Goal: Task Accomplishment & Management: Complete application form

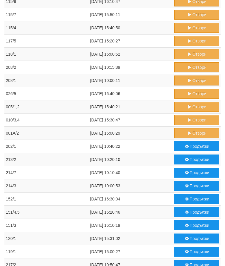
scroll to position [204, 0]
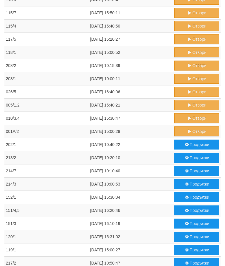
click at [194, 132] on button "Отвори" at bounding box center [196, 132] width 45 height 10
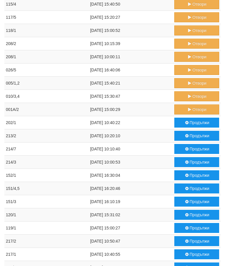
click at [194, 96] on button "Отвори" at bounding box center [196, 96] width 45 height 10
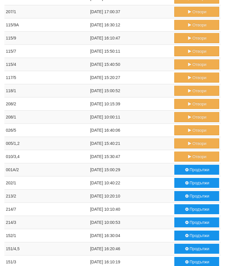
scroll to position [165, 0]
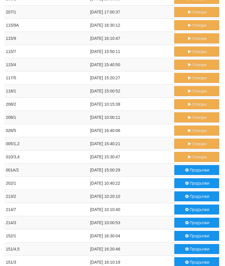
click at [192, 195] on button "Продължи" at bounding box center [196, 196] width 45 height 10
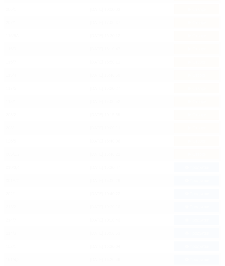
scroll to position [187, 0]
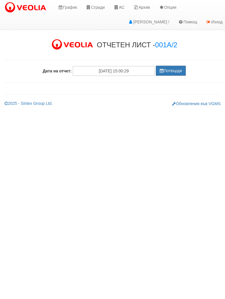
click at [172, 67] on button "Потвърди" at bounding box center [171, 71] width 30 height 10
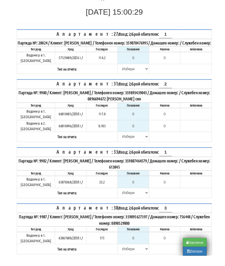
scroll to position [60, 0]
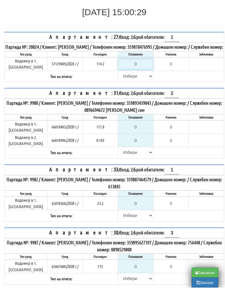
click at [138, 71] on input "0" at bounding box center [135, 76] width 34 height 10
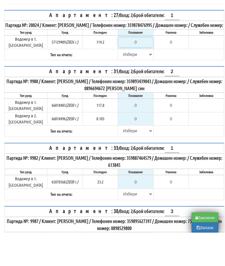
type input "1"
type input "-113.200"
type input "11"
type input "-103.200"
type input "114"
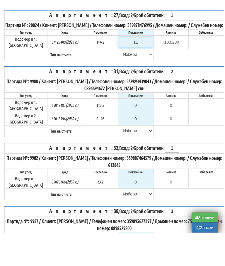
type input "-0.200"
type input "114.7"
type input "0.5"
type input "114.7"
click at [123, 83] on select "Избери Визуален Телефон Бележка Неосигурен достъп Самоотчет Служебно Дистанцион…" at bounding box center [135, 88] width 34 height 10
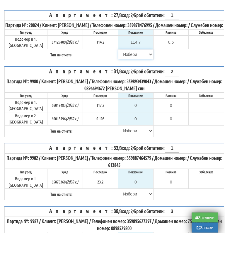
scroll to position [94, 0]
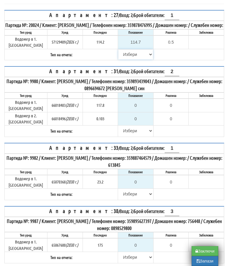
select select "89c75930-9bfd-e511-80be-8d5a1dced85a"
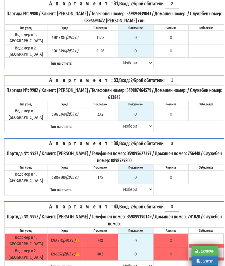
scroll to position [169, 0]
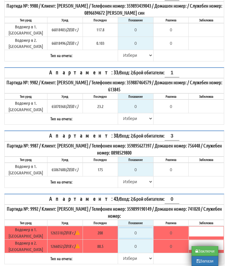
click at [137, 228] on input "0" at bounding box center [135, 233] width 34 height 10
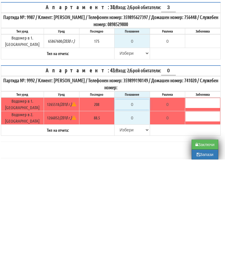
type input "2"
type input "-206.000"
type input "20"
type input "-188.000"
type input "208"
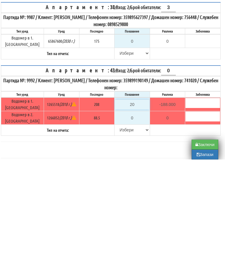
type input "0.000"
type input "208"
click at [138, 219] on input "0" at bounding box center [132, 224] width 34 height 10
type input "8"
type input "-80.500"
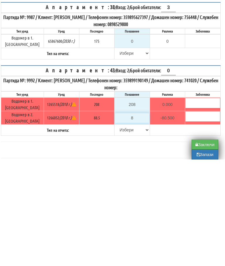
type input "88"
type input "-0.500"
type input "88.5"
type input "0.0"
type input "88.5"
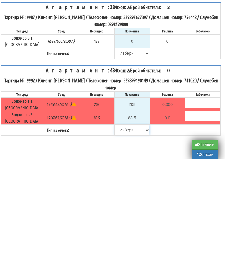
click at [119, 231] on select "[PERSON_NAME] Телефон Бележка Неосигурен достъп Самоотчет Служебно Дистанционен" at bounding box center [132, 236] width 34 height 10
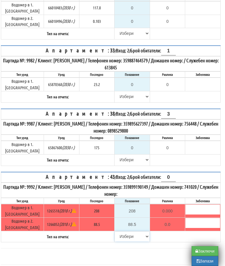
select select "8ac75930-9bfd-e511-80be-8d5a1dced85a"
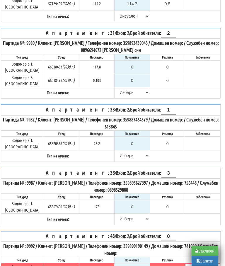
scroll to position [132, 4]
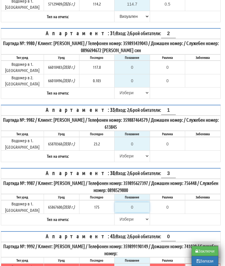
click at [132, 202] on input "0" at bounding box center [132, 207] width 34 height 10
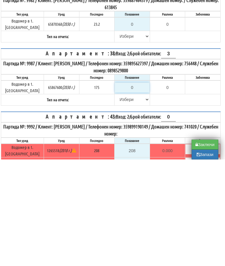
type input "1"
type input "-174.000"
type input "17"
type input "-158.000"
type input "175"
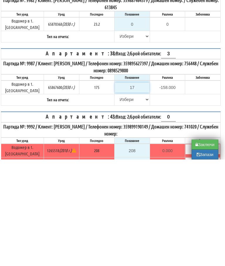
type input "0.000"
type input "175"
click at [118, 201] on select "[PERSON_NAME] Телефон Бележка Неосигурен достъп Самоотчет Служебно Дистанционен" at bounding box center [132, 206] width 34 height 10
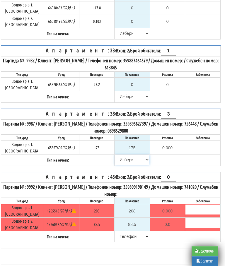
select select "89c75930-9bfd-e511-80be-8d5a1dced85a"
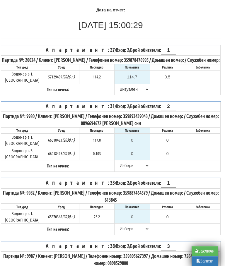
scroll to position [57, 4]
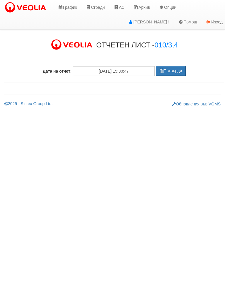
click at [173, 69] on button "Потвърди" at bounding box center [171, 71] width 30 height 10
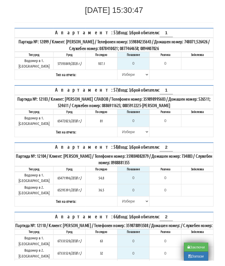
scroll to position [67, 0]
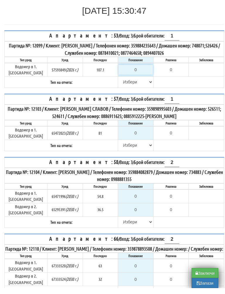
click at [134, 71] on input "0" at bounding box center [135, 76] width 34 height 10
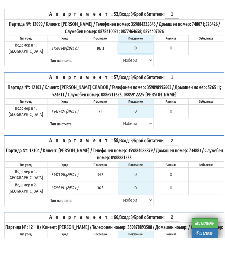
type input "1"
type input "-106.100"
type input "10"
type input "-97.100"
type input "108"
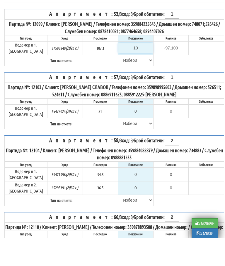
type input "0.900"
type input "108.3"
type input "1.2"
type input "108.3"
click at [122, 83] on select "Избери Визуален Телефон Бележка Неосигурен достъп Самоотчет Служебно Дистанцион…" at bounding box center [135, 88] width 34 height 10
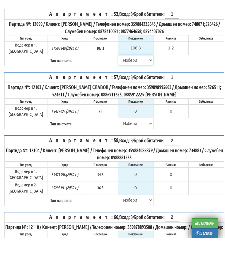
scroll to position [95, 0]
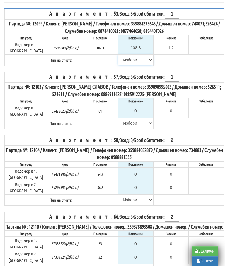
select select "89c75930-9bfd-e511-80be-8d5a1dced85a"
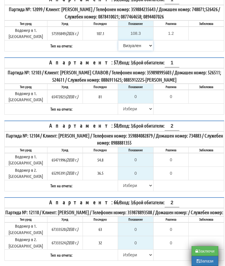
scroll to position [131, 0]
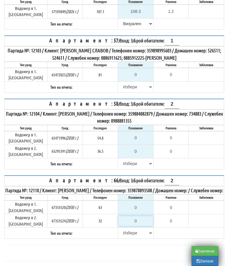
click at [138, 216] on input "0" at bounding box center [135, 221] width 34 height 10
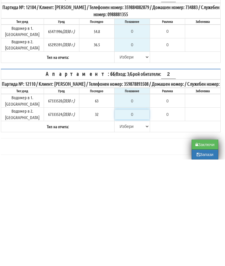
type input "3"
type input "-29.000"
type input "32"
type input "0.000"
type input "32.4"
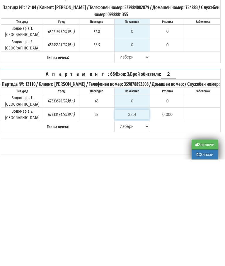
type input "0.400"
type input "32.4"
click at [134, 202] on input "0" at bounding box center [132, 207] width 34 height 10
type input "6"
type input "-57.000"
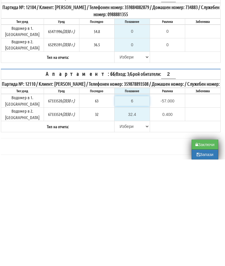
type input "64"
type input "1.000"
type input "64"
click at [115, 228] on select "[PERSON_NAME] Телефон Бележка Неосигурен достъп Самоотчет Служебно Дистанционен" at bounding box center [132, 233] width 34 height 10
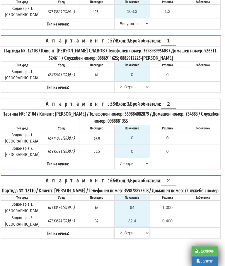
select select "8ac75930-9bfd-e511-80be-8d5a1dced85a"
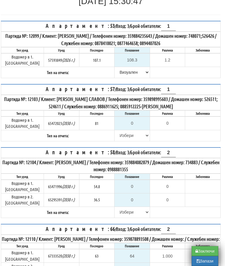
scroll to position [83, 4]
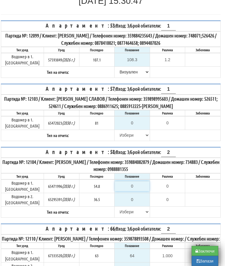
click at [136, 181] on input "0" at bounding box center [132, 186] width 34 height 10
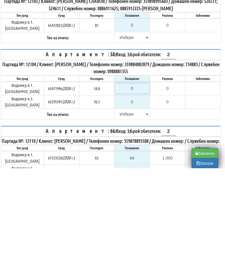
type input "5"
type input "-49.800"
type input "55"
type input "0.200"
type input "55.5"
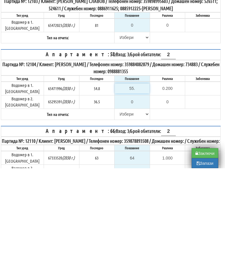
type input "0.7"
type input "55.5"
click at [133, 195] on input "0" at bounding box center [132, 200] width 34 height 10
type input "3"
type input "-33.500"
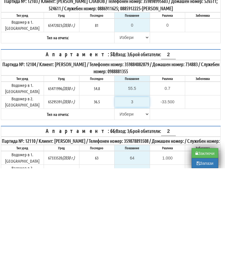
type input "37"
type input "0.500"
type input "37"
click at [122, 207] on select "[PERSON_NAME] Телефон Бележка Неосигурен достъп Самоотчет Служебно Дистанционен" at bounding box center [132, 212] width 34 height 10
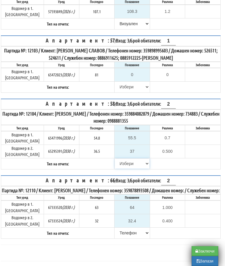
select select "89c75930-9bfd-e511-80be-8d5a1dced85a"
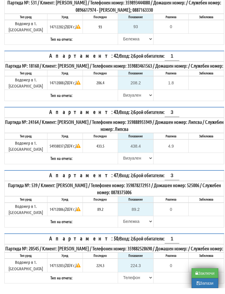
scroll to position [111, 0]
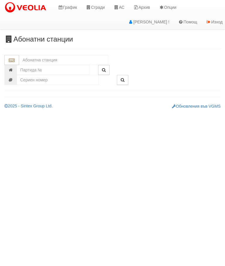
click at [58, 59] on input "text" at bounding box center [63, 60] width 89 height 10
type input "213"
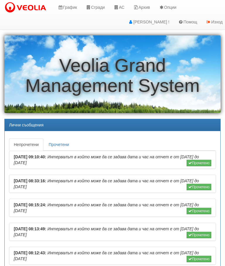
click at [96, 9] on link "Сгради" at bounding box center [95, 7] width 28 height 15
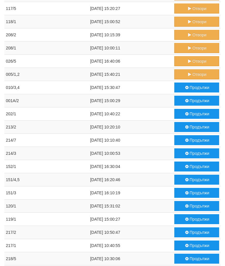
scroll to position [283, 0]
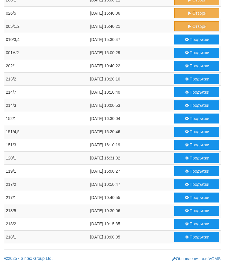
click at [149, 38] on td "30/08/2025 15:30:47" at bounding box center [131, 39] width 84 height 13
click at [191, 80] on button "Продължи" at bounding box center [196, 79] width 45 height 10
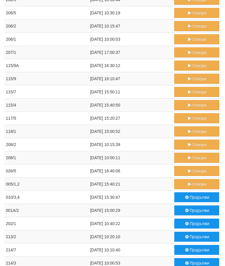
scroll to position [104, 0]
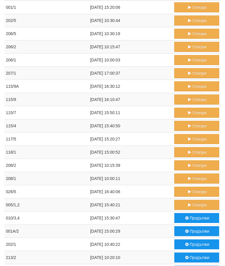
click at [192, 203] on button "Отвори" at bounding box center [196, 205] width 45 height 10
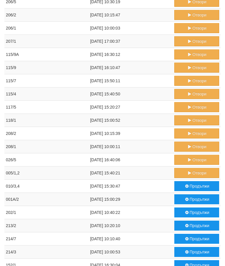
scroll to position [136, 0]
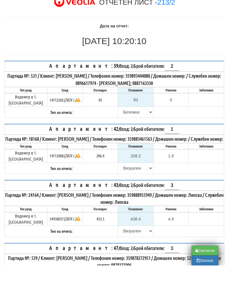
scroll to position [19, 0]
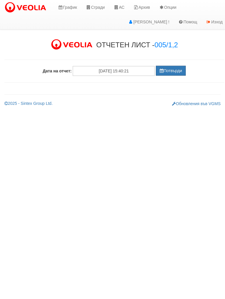
click at [164, 72] on button "Потвърди" at bounding box center [171, 71] width 30 height 10
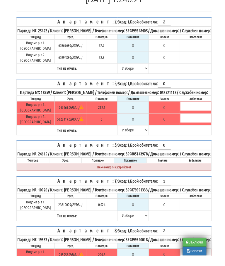
scroll to position [73, 0]
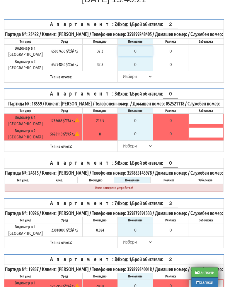
click at [139, 58] on input "0" at bounding box center [135, 63] width 34 height 10
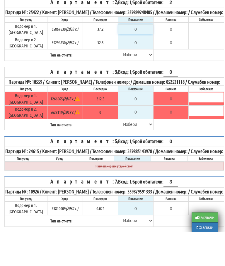
type input "3"
type input "-34.200"
type input "37"
type input "-0.200"
type input "37.2"
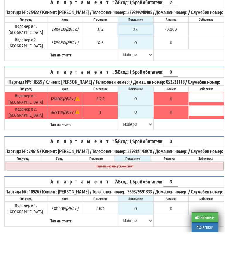
type input "0.0"
type input "37.2"
click at [141, 71] on input "0" at bounding box center [135, 76] width 34 height 10
type input "3"
type input "-29.800"
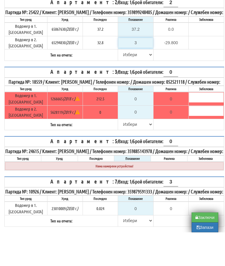
type input "32"
type input "-0.800"
type input "32.8"
type input "0.0"
type input "32.8"
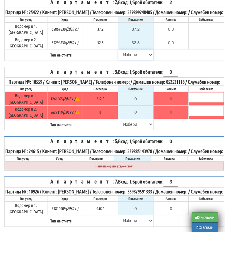
click at [119, 83] on select "[PERSON_NAME] Телефон Бележка Неосигурен достъп Самоотчет Служебно Дистанционен" at bounding box center [135, 88] width 34 height 10
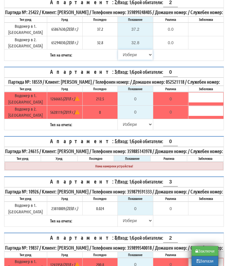
select select "8ac75930-9bfd-e511-80be-8d5a1dced85a"
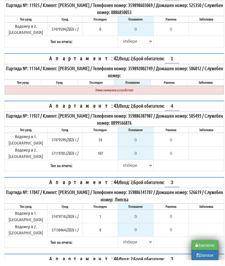
scroll to position [2316, 0]
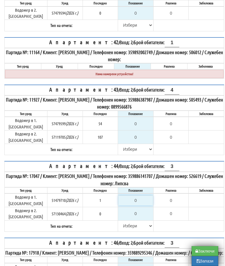
click at [134, 195] on input "0" at bounding box center [135, 200] width 34 height 10
type input "1"
type input "0.000"
type input "1"
click at [139, 208] on input "0" at bounding box center [135, 213] width 34 height 10
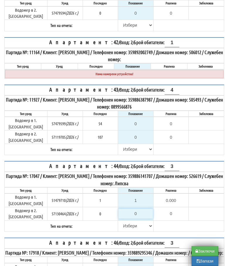
type input "0.000"
click at [120, 221] on select "[PERSON_NAME] Телефон Бележка Неосигурен достъп Самоотчет Служебно Дистанционен" at bounding box center [135, 226] width 34 height 10
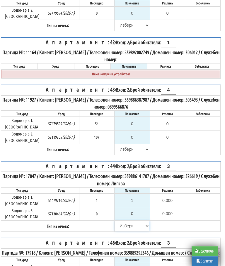
select select "8ac75930-9bfd-e511-80be-8d5a1dced85a"
select select "8cc75930-9bfd-e511-80be-8d5a1dced85a"
type input "2"
type input "0.000"
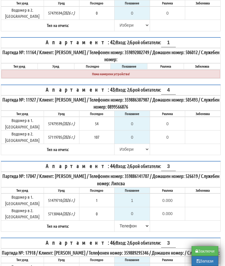
type input "0.1"
type input "0.0"
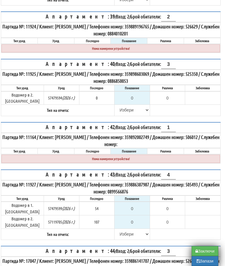
scroll to position [2231, 4]
click at [135, 204] on input "0" at bounding box center [132, 209] width 34 height 10
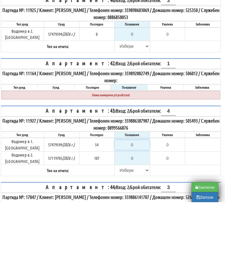
type input "5"
type input "-49.000"
type input "54"
type input "0.000"
type input "54"
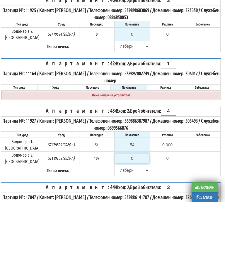
click at [135, 217] on input "0" at bounding box center [132, 222] width 34 height 10
type input "1"
type input "-106.000"
type input "10"
type input "-97.000"
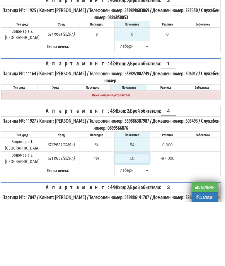
type input "107"
type input "0.000"
type input "107"
click at [121, 229] on select "[PERSON_NAME] Телефон Бележка Неосигурен достъп Самоотчет Служебно Дистанционен" at bounding box center [132, 234] width 34 height 10
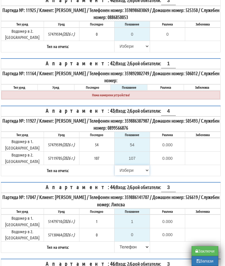
select select "8ac75930-9bfd-e511-80be-8d5a1dced85a"
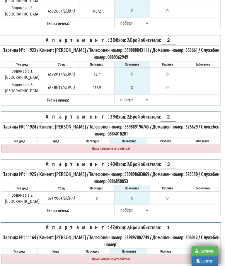
scroll to position [2131, 3]
click at [132, 193] on input "0" at bounding box center [132, 198] width 34 height 10
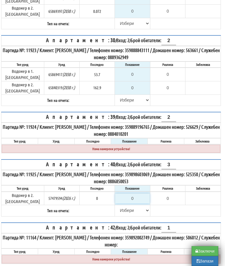
type input "0.000"
click at [116, 205] on select "[PERSON_NAME] Телефон Бележка Неосигурен достъп Самоотчет Служебно Дистанционен" at bounding box center [132, 210] width 34 height 10
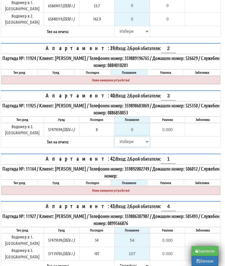
select select "8ac75930-9bfd-e511-80be-8d5a1dced85a"
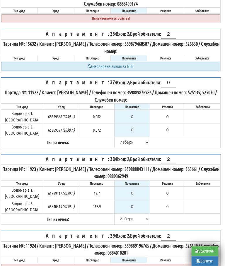
scroll to position [2012, 4]
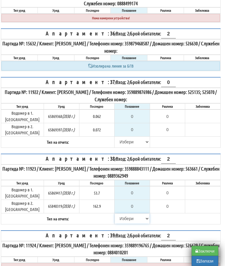
click at [122, 214] on select "[PERSON_NAME] Телефон Бележка Неосигурен достъп Самоотчет Служебно Дистанционен" at bounding box center [132, 219] width 34 height 10
select select "8cc75930-9bfd-e511-80be-8d5a1dced85a"
type input "53.7"
type input "0.0"
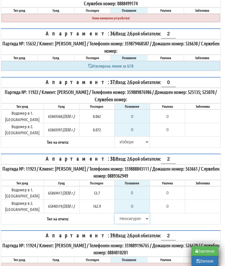
type input "162.9"
type input "0.0"
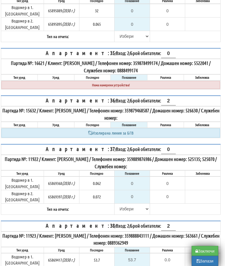
scroll to position [1945, 4]
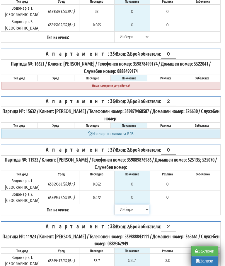
click at [121, 204] on select "[PERSON_NAME] Телефон Бележка Неосигурен достъп Самоотчет Служебно Дистанционен" at bounding box center [132, 209] width 34 height 10
select select "8cc75930-9bfd-e511-80be-8d5a1dced85a"
type input "0.062"
type input "0.000"
type input "0.072"
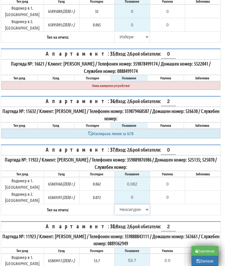
type input "0.000"
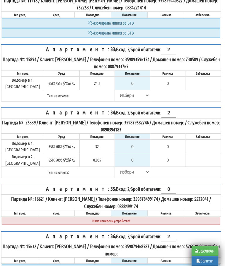
scroll to position [1810, 3]
click at [136, 142] on input "0" at bounding box center [132, 147] width 34 height 10
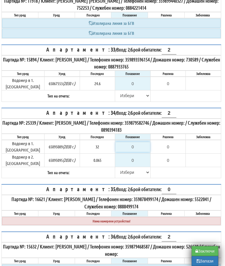
type input "3"
type input "-29.000"
type input "33"
type input "1.000"
type input "33.4"
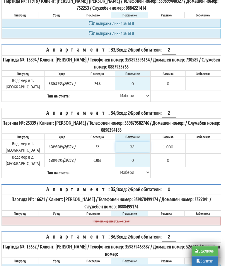
type input "1.400"
type input "33.4"
click at [137, 155] on input "0" at bounding box center [132, 160] width 34 height 10
type input "-0.065"
type input "0.06"
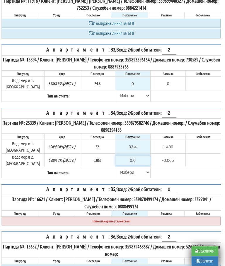
type input "-0.005"
type input "0.065"
type input "0.000"
type input "0.065"
click at [118, 167] on select "[PERSON_NAME] Телефон Бележка Неосигурен достъп Самоотчет Служебно Дистанционен" at bounding box center [132, 172] width 34 height 10
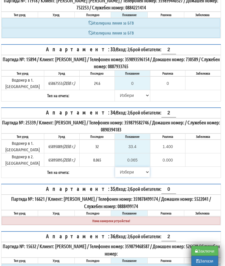
select select "8ac75930-9bfd-e511-80be-8d5a1dced85a"
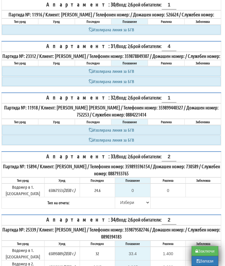
scroll to position [1703, 3]
click at [137, 186] on input "0" at bounding box center [132, 191] width 34 height 10
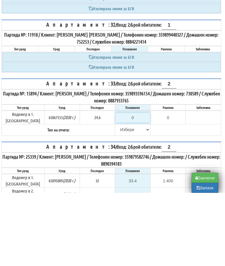
scroll to position [1703, 4]
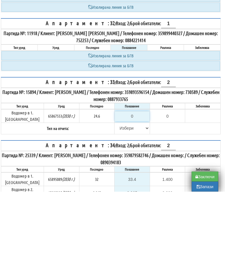
type input "2"
type input "-22.600"
type input "24"
type input "-0.600"
type input "24.9"
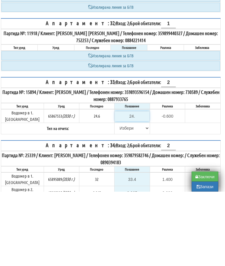
type input "0.3"
type input "24.9"
click at [117, 198] on select "[PERSON_NAME] Телефон Бележка Неосигурен достъп Самоотчет Служебно Дистанционен" at bounding box center [132, 203] width 34 height 10
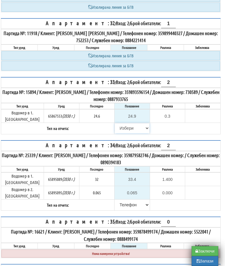
select select "89c75930-9bfd-e511-80be-8d5a1dced85a"
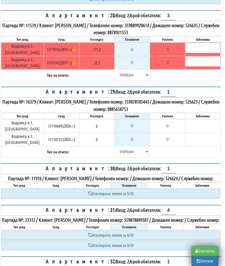
scroll to position [1539, 4]
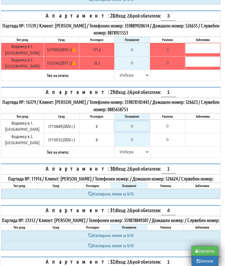
click at [130, 121] on input "0" at bounding box center [132, 126] width 34 height 10
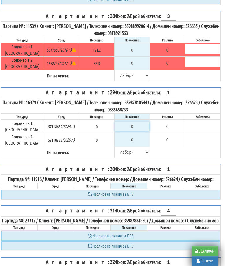
type input "0.000"
click at [137, 135] on input "0" at bounding box center [132, 140] width 34 height 10
type input "0.000"
click at [120, 147] on select "[PERSON_NAME] Телефон Бележка Неосигурен достъп Самоотчет Служебно Дистанционен" at bounding box center [132, 152] width 34 height 10
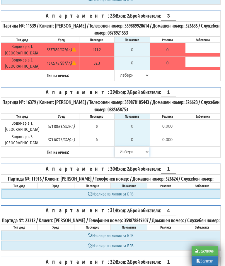
select select "8ac75930-9bfd-e511-80be-8d5a1dced85a"
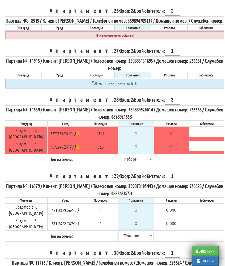
scroll to position [1452, 0]
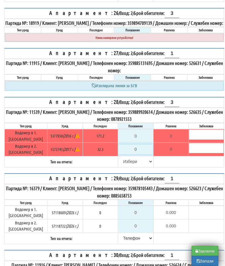
click at [139, 144] on input "0" at bounding box center [135, 149] width 34 height 10
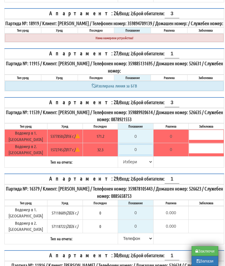
type input "3"
type input "-29.300"
type input "32"
type input "-0.300"
type input "32.3"
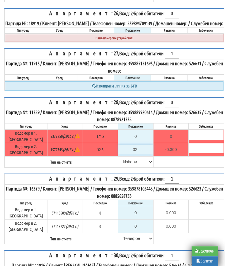
type input "0.0"
type input "32.3"
click at [139, 131] on input "0" at bounding box center [135, 136] width 34 height 10
type input "1"
type input "-170.200"
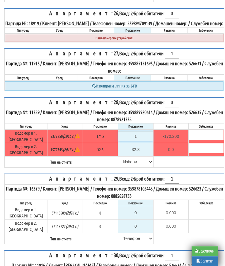
type input "17"
type input "-154.200"
type input "171"
type input "-0.200"
type input "171.2"
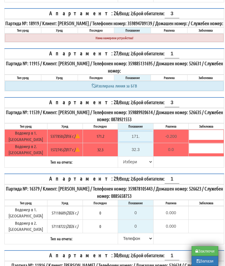
type input "0.0"
type input "171.2"
click at [122, 157] on select "[PERSON_NAME] Телефон Бележка Неосигурен достъп Самоотчет Служебно Дистанционен" at bounding box center [135, 162] width 34 height 10
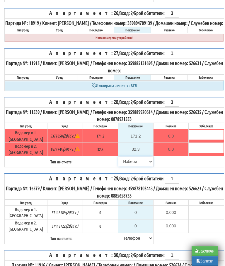
select select "8bc75930-9bfd-e511-80be-8d5a1dced85a"
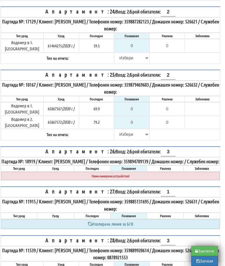
scroll to position [1314, 3]
click at [140, 41] on input "0" at bounding box center [132, 46] width 34 height 10
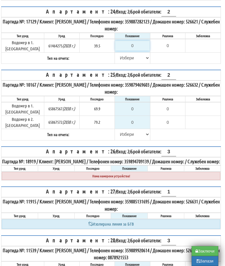
type input "3"
type input "-36.500"
type input "39"
type input "-0.500"
type input "39.5"
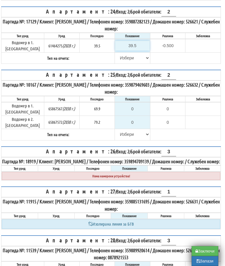
type input "0.0"
type input "39.5"
click at [117, 53] on select "[PERSON_NAME] Телефон Бележка Неосигурен достъп Самоотчет Служебно Дистанционен" at bounding box center [132, 58] width 34 height 10
select select "8ac75930-9bfd-e511-80be-8d5a1dced85a"
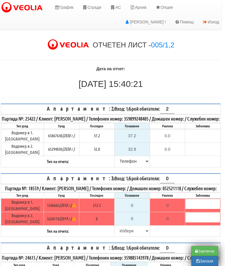
scroll to position [46, 3]
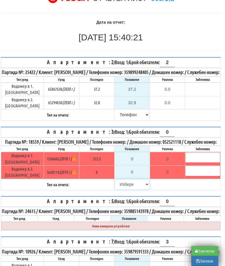
click at [121, 189] on select "[PERSON_NAME] Телефон Бележка Неосигурен достъп Самоотчет Служебно Дистанционен" at bounding box center [132, 184] width 34 height 10
select select "8cc75930-9bfd-e511-80be-8d5a1dced85a"
type input "212.5"
type input "0.0"
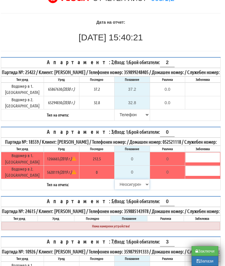
type input "0.000"
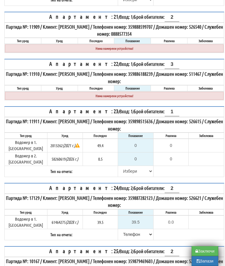
scroll to position [1138, 0]
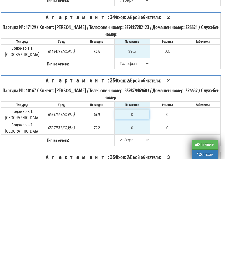
type input "7"
type input "-62.900"
type input "70"
type input "0.100"
type input "70.1"
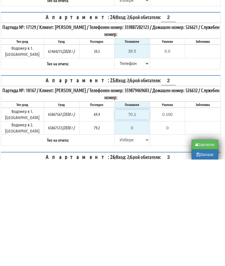
type input "0.2"
type input "70.1"
click at [135, 229] on input "0" at bounding box center [132, 234] width 34 height 10
type input "7"
type input "-72.200"
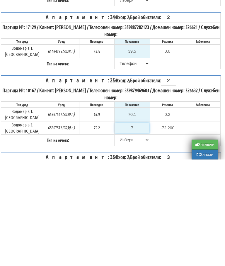
type input "79"
type input "-0.200"
type input "79.2"
type input "0.0"
type input "79.2"
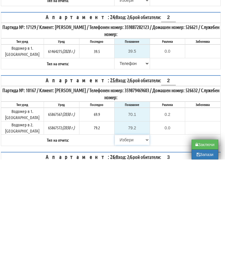
click at [118, 241] on select "[PERSON_NAME] Телефон Бележка Неосигурен достъп Самоотчет Служебно Дистанционен" at bounding box center [132, 246] width 34 height 10
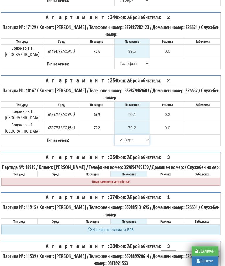
select select "8bc75930-9bfd-e511-80be-8d5a1dced85a"
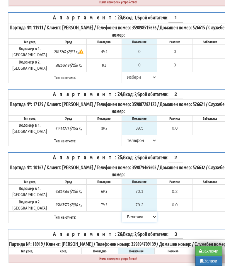
scroll to position [1254, 0]
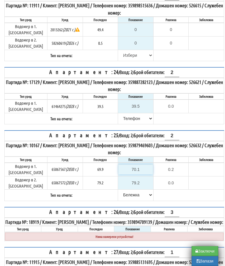
click at [142, 164] on input "70.1" at bounding box center [135, 169] width 34 height 10
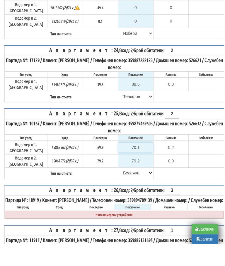
type input "7"
type input "-62.900"
type input "71"
type input "1.100"
type input "7"
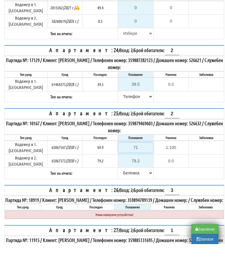
type input "-62.900"
type input "72"
type input "2.100"
type input "72.4"
type input "2.5"
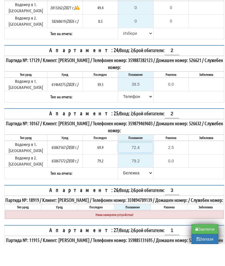
type input "72.4"
click at [141, 178] on input "79.2" at bounding box center [135, 183] width 34 height 10
type input "0"
type input "-79.200"
type input "NaN"
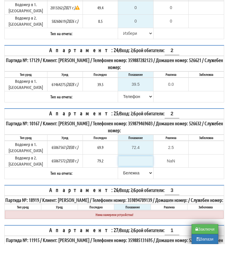
type input "8"
type input "-71.200"
type input "80"
type input "0.800"
type input "80.6"
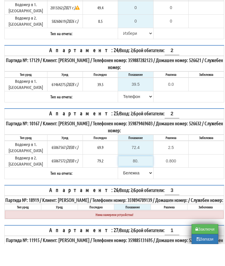
type input "1.4"
type input "80.6"
click at [124, 190] on select "[PERSON_NAME] Телефон Бележка Неосигурен достъп Самоотчет Служебно Дистанционен" at bounding box center [135, 195] width 34 height 10
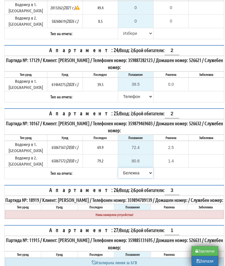
select select "89c75930-9bfd-e511-80be-8d5a1dced85a"
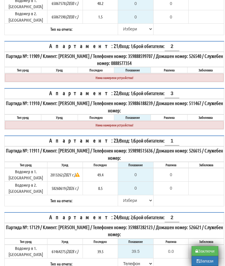
scroll to position [1098, 0]
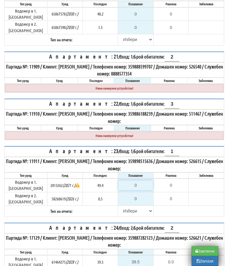
click at [141, 180] on input "0" at bounding box center [135, 185] width 34 height 10
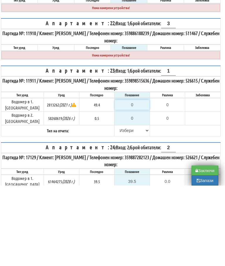
type input "4"
type input "-45.400"
type input "49"
type input "-0.400"
type input "49.6"
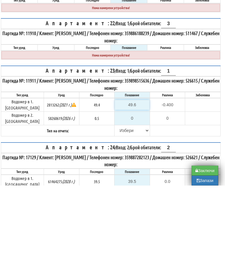
type input "0.2"
type input "49.6"
click at [143, 194] on input "0" at bounding box center [132, 199] width 34 height 10
type input "-0.500"
type input "0.5"
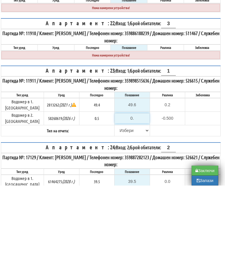
type input "0.0"
type input "0.5"
click at [122, 206] on select "[PERSON_NAME] Телефон Бележка Неосигурен достъп Самоотчет Служебно Дистанционен" at bounding box center [132, 211] width 34 height 10
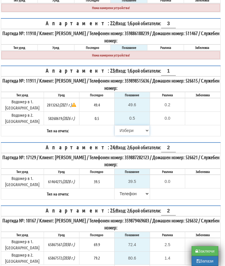
select select "8bc75930-9bfd-e511-80be-8d5a1dced85a"
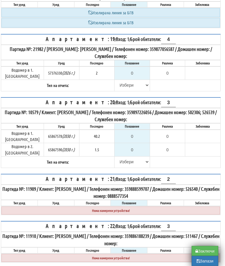
scroll to position [972, 4]
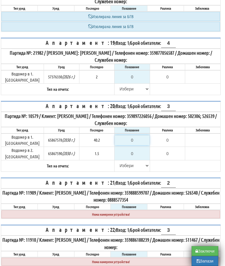
click at [133, 135] on input "0" at bounding box center [132, 140] width 34 height 10
type input "4"
type input "-36.200"
type input "40"
type input "-0.200"
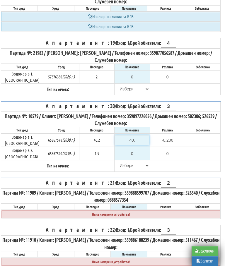
type input "40.2"
type input "0.0"
type input "40.2"
click at [135, 149] on input "0" at bounding box center [132, 154] width 34 height 10
type input "1"
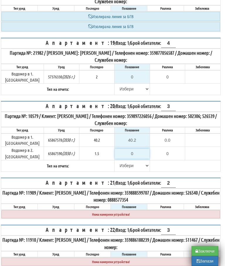
type input "-0.500"
type input "1.5"
type input "0.0"
type input "1.5"
click at [119, 160] on select "[PERSON_NAME] Телефон Бележка Неосигурен достъп Самоотчет Служебно Дистанционен" at bounding box center [132, 165] width 34 height 10
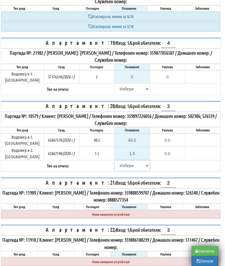
select select "8ac75930-9bfd-e511-80be-8d5a1dced85a"
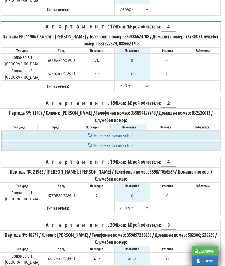
scroll to position [854, 4]
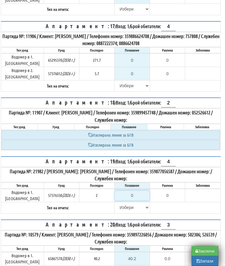
click at [135, 190] on input "0" at bounding box center [132, 195] width 34 height 10
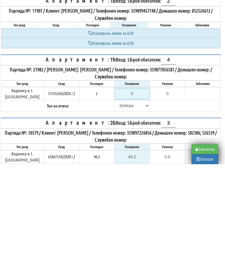
type input "2"
type input "0.000"
type input "2"
click at [115, 202] on select "[PERSON_NAME] Телефон Бележка Неосигурен достъп Самоотчет Служебно Дистанционен" at bounding box center [132, 207] width 34 height 10
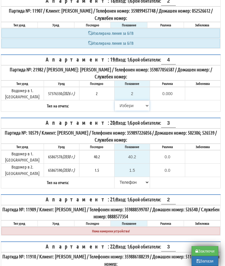
select select "8bc75930-9bfd-e511-80be-8d5a1dced85a"
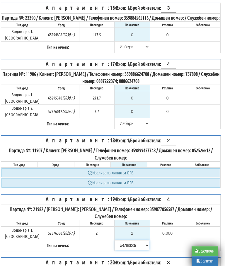
scroll to position [816, 4]
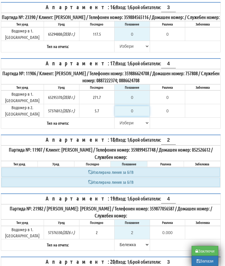
click at [135, 106] on input "0" at bounding box center [132, 111] width 34 height 10
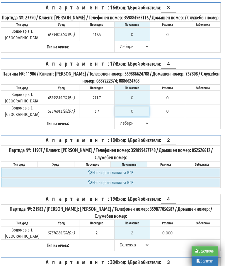
type input "5"
type input "-0.700"
type input "5.7"
type input "0.0"
type input "5.7"
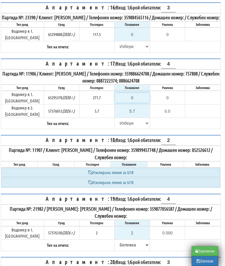
click at [139, 93] on input "0" at bounding box center [132, 98] width 34 height 10
type input "2"
type input "-269.700"
type input "27"
type input "-244.700"
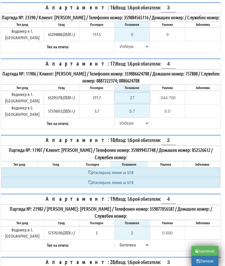
type input "273"
type input "1.300"
type input "27"
type input "-244.700"
type input "274"
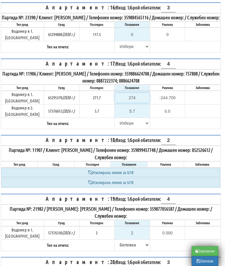
type input "2.300"
type input "274.2"
type input "2.5"
type input "274.2"
click at [117, 118] on select "[PERSON_NAME] Телефон Бележка Неосигурен достъп Самоотчет Служебно Дистанционен" at bounding box center [132, 123] width 34 height 10
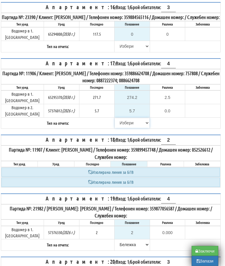
select select "89c75930-9bfd-e511-80be-8d5a1dced85a"
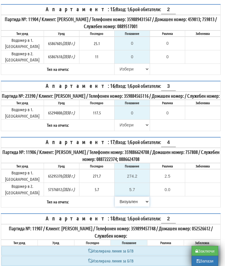
scroll to position [738, 4]
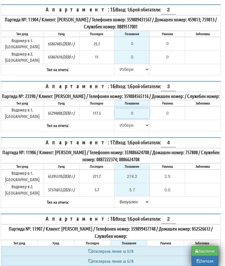
click at [135, 111] on input "0" at bounding box center [132, 113] width 34 height 10
type input "1"
type input "-116.500"
type input "11"
type input "-106.500"
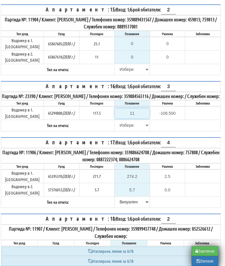
type input "117"
type input "-0.500"
type input "117.5"
type input "0.0"
type input "117.5"
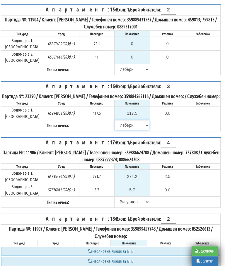
click at [118, 120] on select "[PERSON_NAME] Телефон Бележка Неосигурен достъп Самоотчет Служебно Дистанционен" at bounding box center [132, 125] width 34 height 10
select select "89c75930-9bfd-e511-80be-8d5a1dced85a"
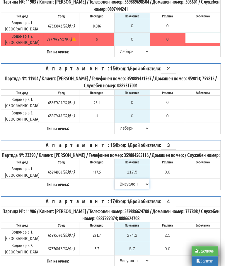
scroll to position [677, 4]
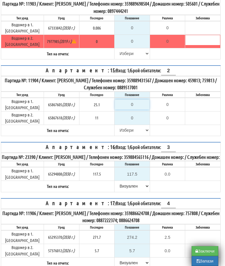
click at [138, 99] on input "0" at bounding box center [132, 104] width 34 height 10
click at [139, 113] on input "0" at bounding box center [132, 118] width 34 height 10
click at [118, 125] on select "[PERSON_NAME] Телефон Бележка Неосигурен достъп Самоотчет Служебно Дистанционен" at bounding box center [132, 130] width 34 height 10
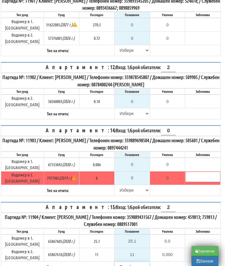
scroll to position [538, 4]
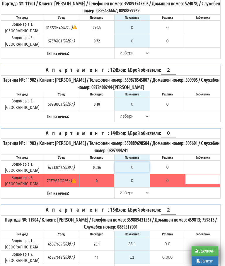
click at [140, 166] on input "0" at bounding box center [132, 167] width 34 height 10
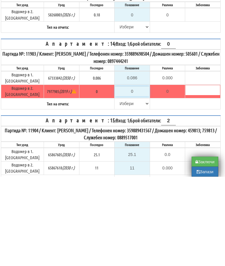
click at [134, 176] on input "0" at bounding box center [132, 181] width 34 height 10
click at [122, 188] on select "[PERSON_NAME] Телефон Бележка Неосигурен достъп Самоотчет Служебно Дистанционен" at bounding box center [132, 193] width 34 height 10
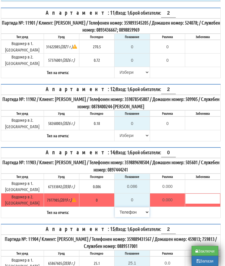
scroll to position [518, 4]
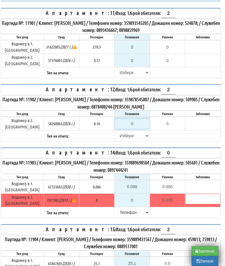
click at [132, 129] on input "0" at bounding box center [132, 124] width 34 height 10
click at [115, 137] on select "[PERSON_NAME] Телефон Бележка Неосигурен достъп Самоотчет Служебно Дистанционен" at bounding box center [132, 136] width 34 height 10
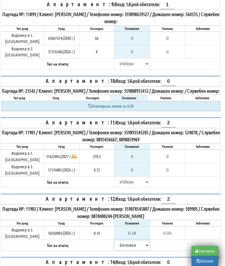
scroll to position [408, 4]
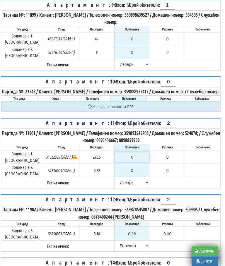
click at [138, 162] on input "0" at bounding box center [132, 157] width 34 height 10
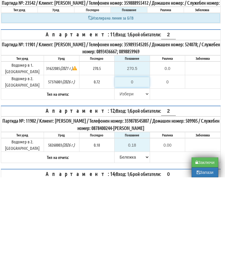
click at [139, 165] on input "0" at bounding box center [132, 170] width 34 height 10
click at [121, 177] on select "[PERSON_NAME] Телефон Бележка Неосигурен достъп Самоотчет Служебно Дистанционен" at bounding box center [132, 182] width 34 height 10
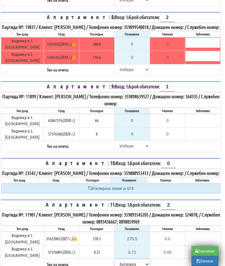
scroll to position [327, 4]
click at [136, 126] on input "0" at bounding box center [132, 121] width 34 height 10
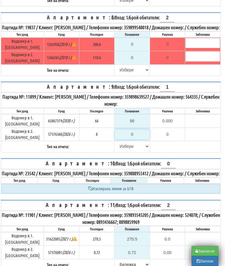
click at [137, 139] on input "0" at bounding box center [132, 134] width 34 height 10
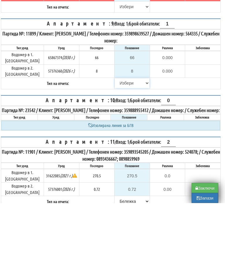
click at [115, 141] on select "[PERSON_NAME] Телефон Бележка Неосигурен достъп Самоотчет Служебно Дистанционен" at bounding box center [132, 146] width 34 height 10
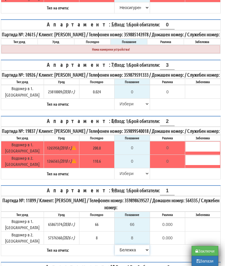
scroll to position [223, 4]
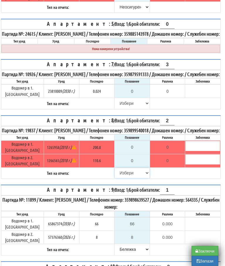
click at [121, 178] on select "[PERSON_NAME] Телефон Бележка Неосигурен достъп Самоотчет Служебно Дистанционен" at bounding box center [132, 173] width 34 height 10
click at [136, 96] on input "0" at bounding box center [132, 91] width 34 height 10
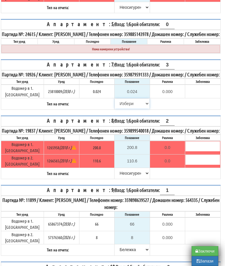
click at [125, 108] on select "[PERSON_NAME] Телефон Бележка Неосигурен достъп Самоотчет Служебно Дистанционен" at bounding box center [132, 104] width 34 height 10
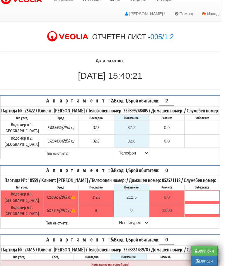
scroll to position [0, 4]
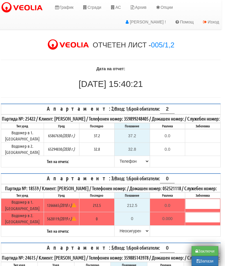
click at [202, 263] on button "Запази" at bounding box center [204, 261] width 27 height 10
